Goal: Task Accomplishment & Management: Manage account settings

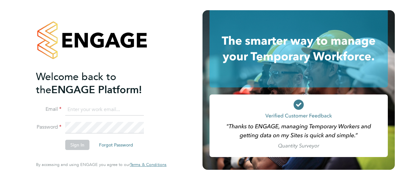
click at [134, 110] on input at bounding box center [104, 109] width 79 height 11
type input "samantha.robinson@hays.com"
click at [71, 146] on button "Sign In" at bounding box center [77, 145] width 24 height 10
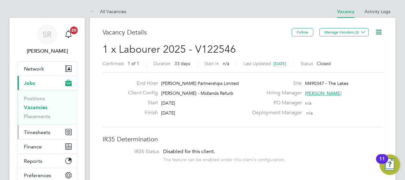
click at [32, 135] on button "Timesheets" at bounding box center [47, 132] width 59 height 14
click at [31, 84] on span "Jobs" at bounding box center [29, 83] width 11 height 6
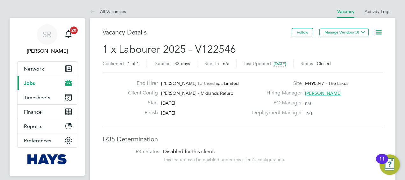
click at [33, 81] on span "Jobs" at bounding box center [29, 83] width 11 height 6
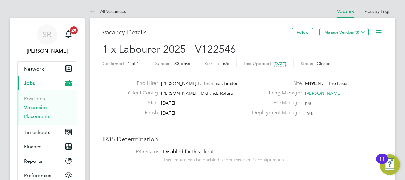
click at [39, 117] on link "Placements" at bounding box center [37, 116] width 26 height 6
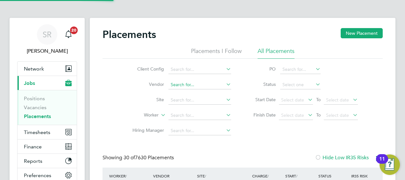
scroll to position [18, 44]
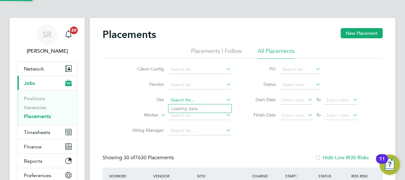
click at [191, 102] on input at bounding box center [200, 100] width 63 height 9
type input "r"
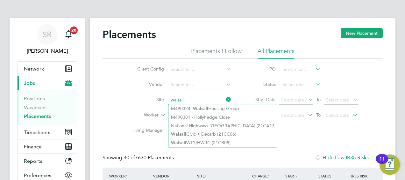
type input "walsall"
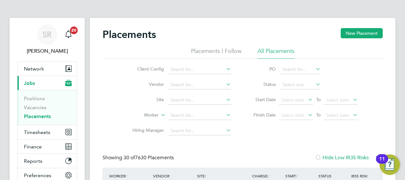
click at [131, 99] on label "Site" at bounding box center [146, 100] width 37 height 6
click at [177, 117] on input at bounding box center [200, 115] width 63 height 9
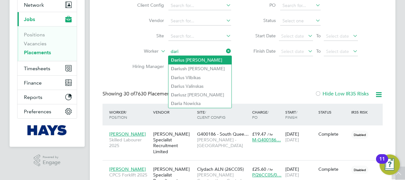
click at [186, 59] on li "Dari us Briscoe" at bounding box center [200, 60] width 63 height 9
type input "[PERSON_NAME]"
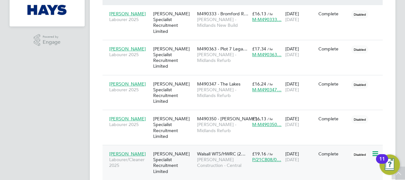
click at [119, 157] on span "Labourer/Cleaner 2025" at bounding box center [129, 162] width 41 height 11
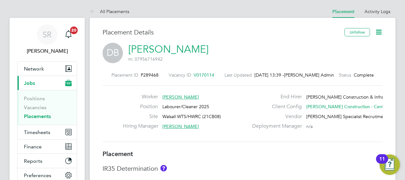
click at [168, 115] on span "Walsall WTS/HWRC (21CB08)" at bounding box center [192, 116] width 59 height 6
click at [169, 115] on span "Walsall WTS/HWRC (21CB08)" at bounding box center [192, 116] width 59 height 6
click at [170, 115] on span "Walsall WTS/HWRC (21CB08)" at bounding box center [192, 116] width 59 height 6
copy div "Walsall WTS/HWRC (21CB08) Hiring Manager"
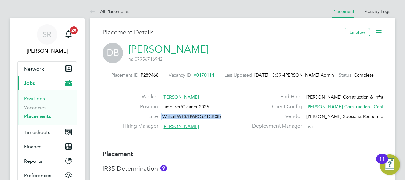
click at [34, 97] on link "Positions" at bounding box center [34, 98] width 21 height 6
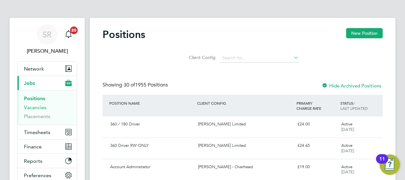
click at [33, 108] on link "Vacancies" at bounding box center [35, 107] width 23 height 6
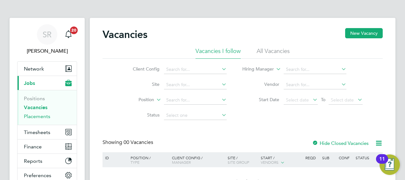
click at [37, 116] on link "Placements" at bounding box center [37, 116] width 26 height 6
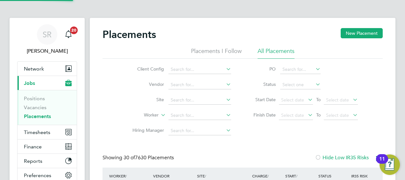
click at [39, 115] on link "Placements" at bounding box center [37, 116] width 27 height 6
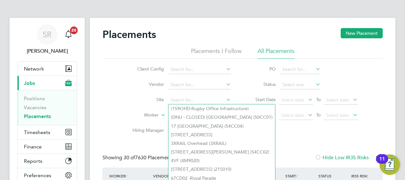
drag, startPoint x: 182, startPoint y: 98, endPoint x: 136, endPoint y: 112, distance: 47.9
click at [135, 115] on label "Worker" at bounding box center [140, 115] width 37 height 6
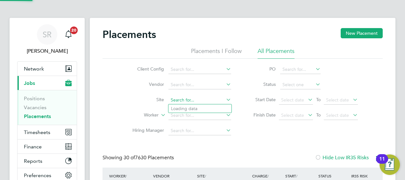
drag, startPoint x: 198, startPoint y: 97, endPoint x: 188, endPoint y: 97, distance: 9.9
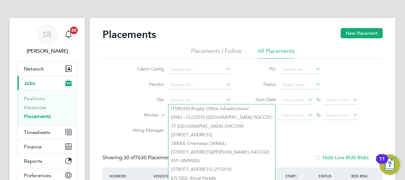
drag, startPoint x: 188, startPoint y: 97, endPoint x: 126, endPoint y: 99, distance: 62.8
click at [125, 99] on li "Site" at bounding box center [180, 99] width 120 height 15
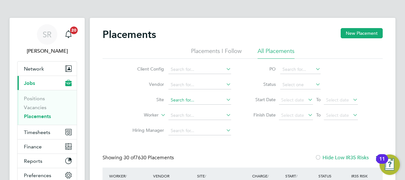
click at [180, 98] on input at bounding box center [200, 100] width 63 height 9
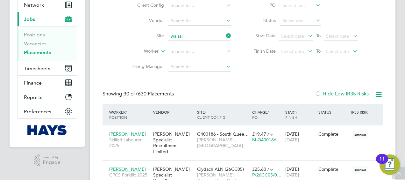
click at [224, 79] on li "Walsall WTS/HWRC (21CB08)" at bounding box center [223, 79] width 109 height 9
type input "Walsall WTS/HWRC (21CB08)"
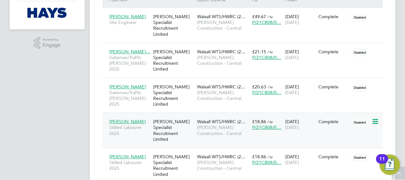
scroll to position [171, 0]
